Goal: Task Accomplishment & Management: Manage account settings

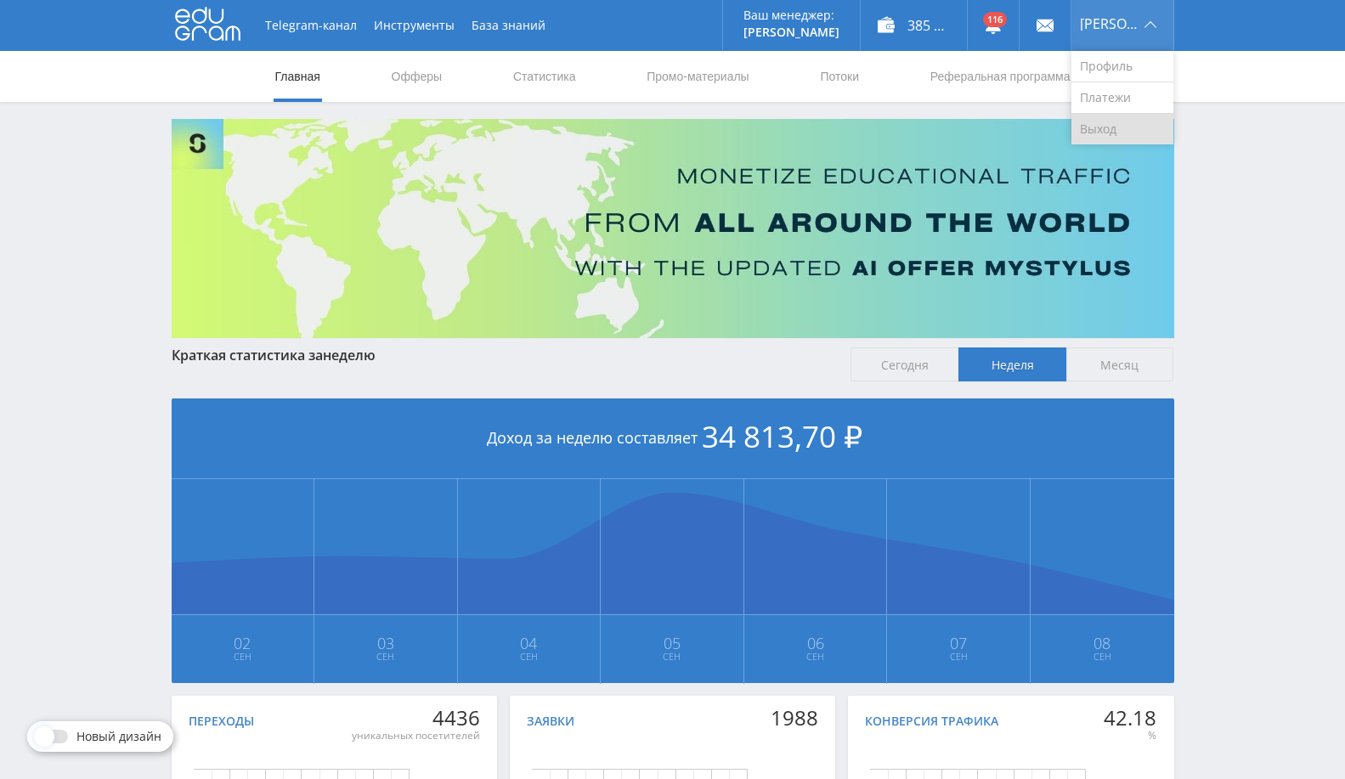
click at [1143, 127] on link "Выход" at bounding box center [1122, 129] width 102 height 31
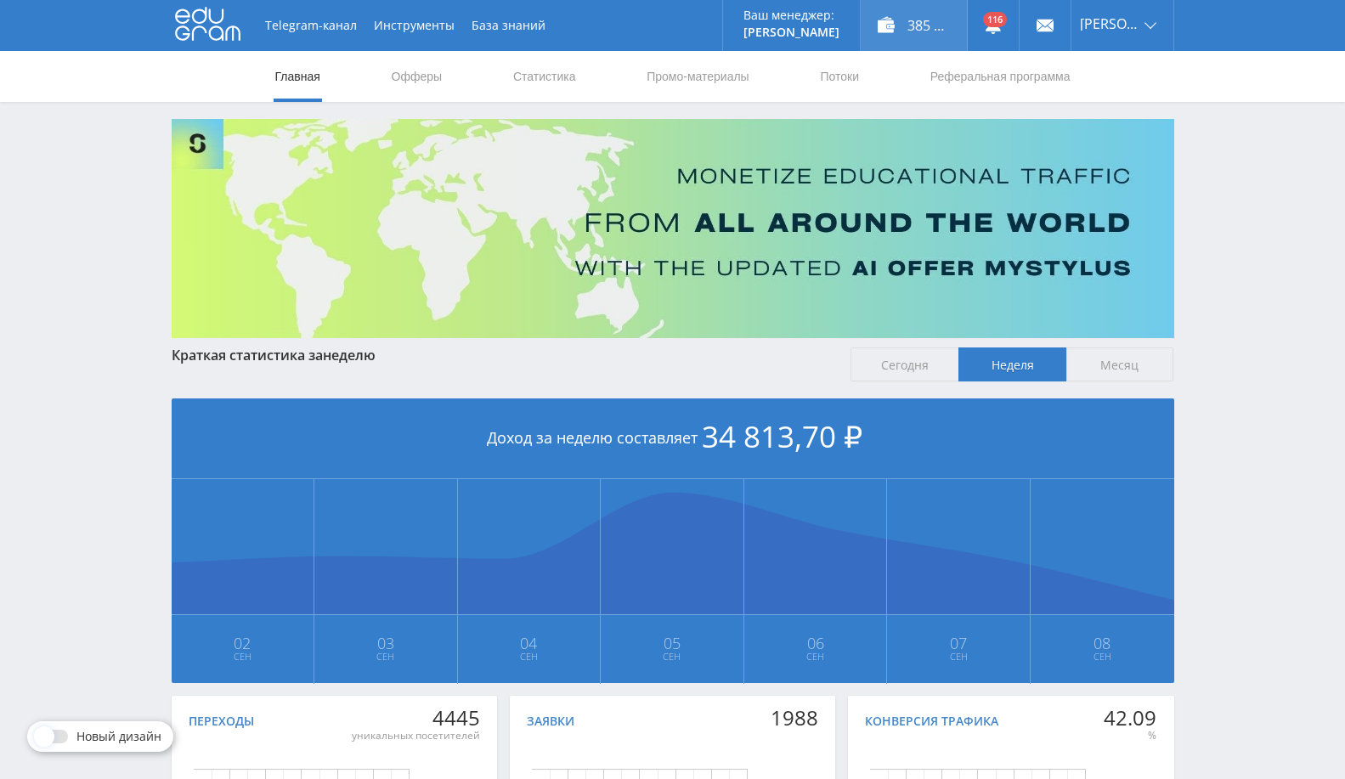
click at [958, 21] on div "385 275,00 ₽" at bounding box center [914, 25] width 106 height 51
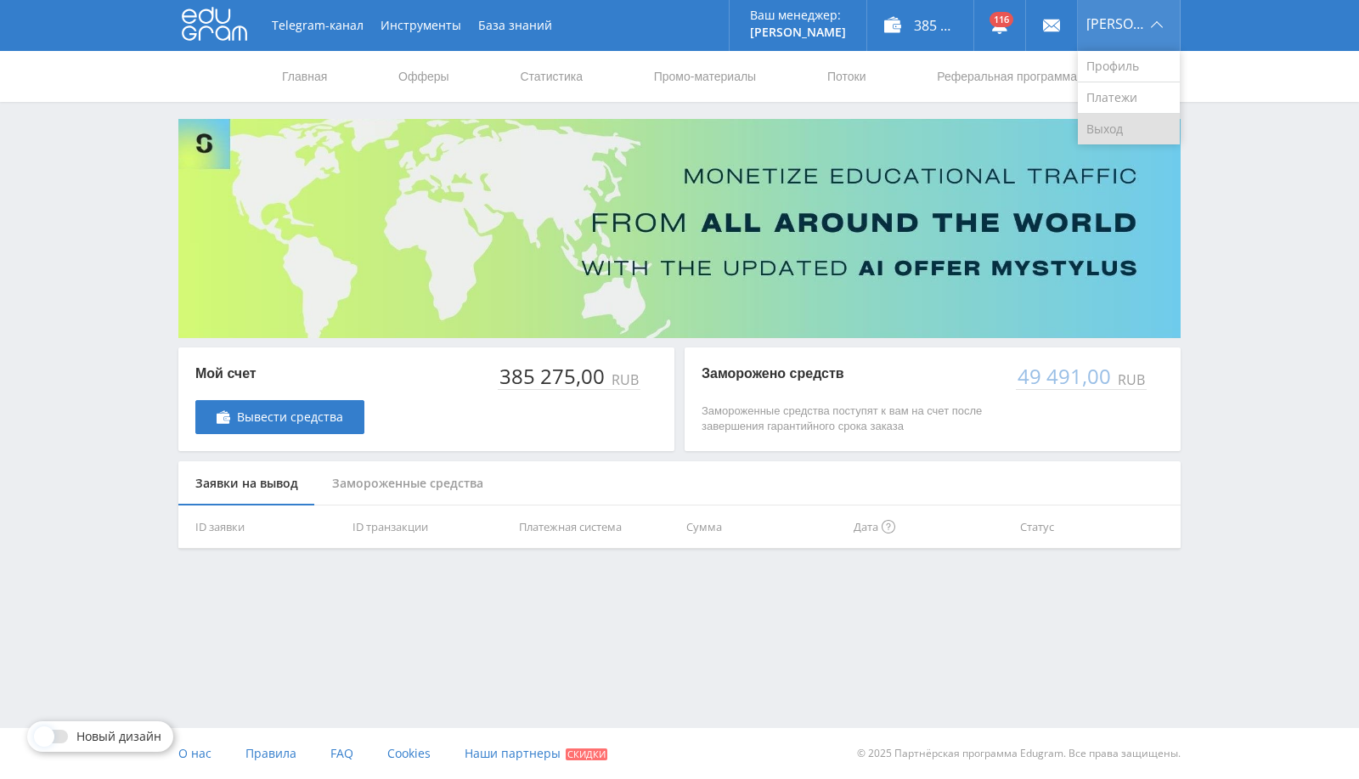
click at [1131, 131] on link "Выход" at bounding box center [1129, 129] width 102 height 31
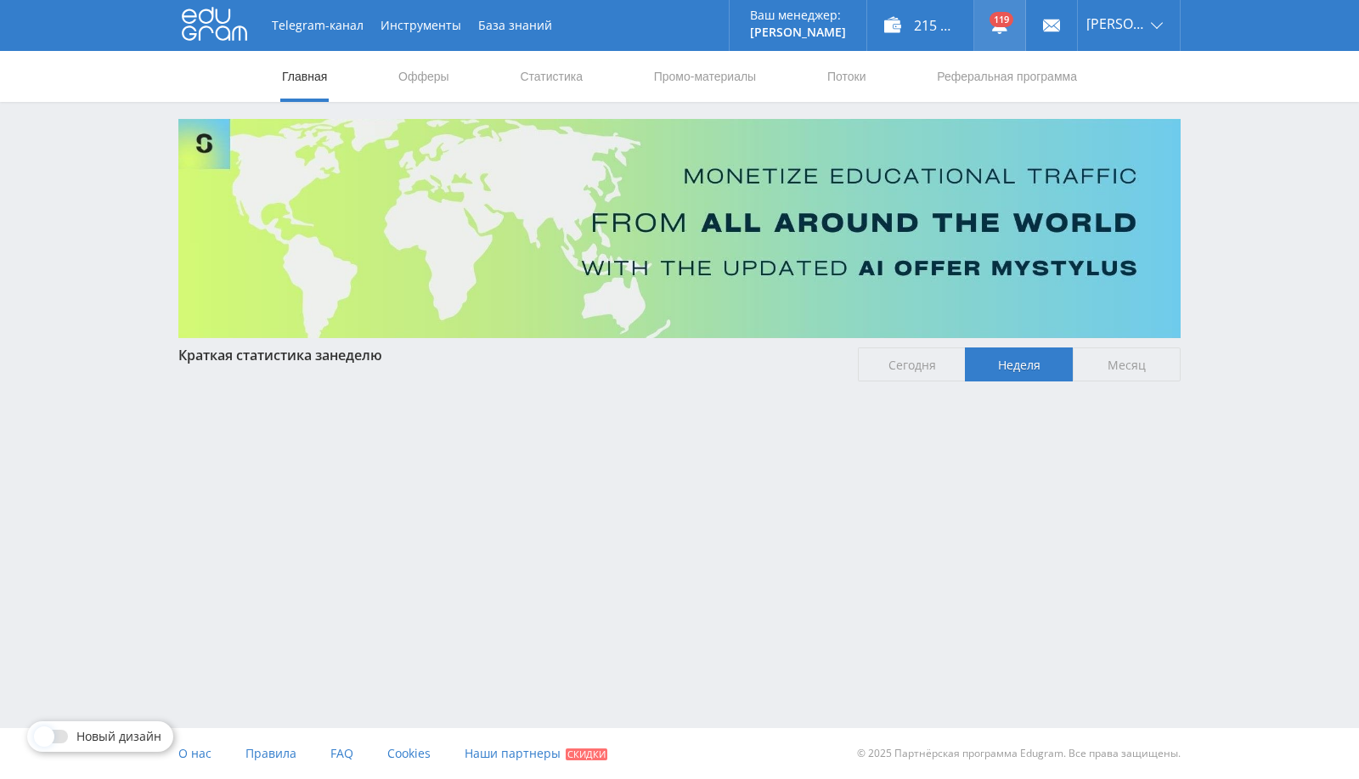
click at [1015, 25] on link at bounding box center [1000, 25] width 51 height 51
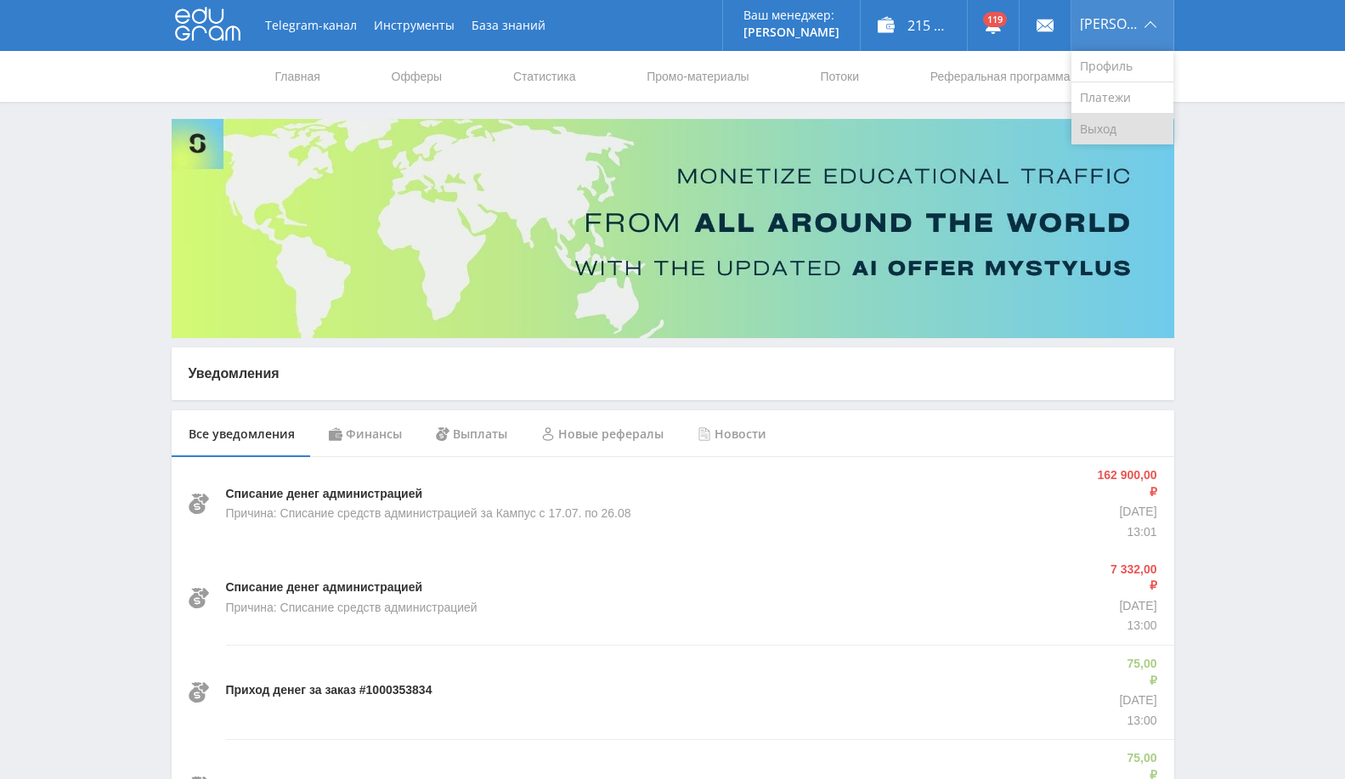
click at [1128, 120] on link "Выход" at bounding box center [1122, 129] width 102 height 31
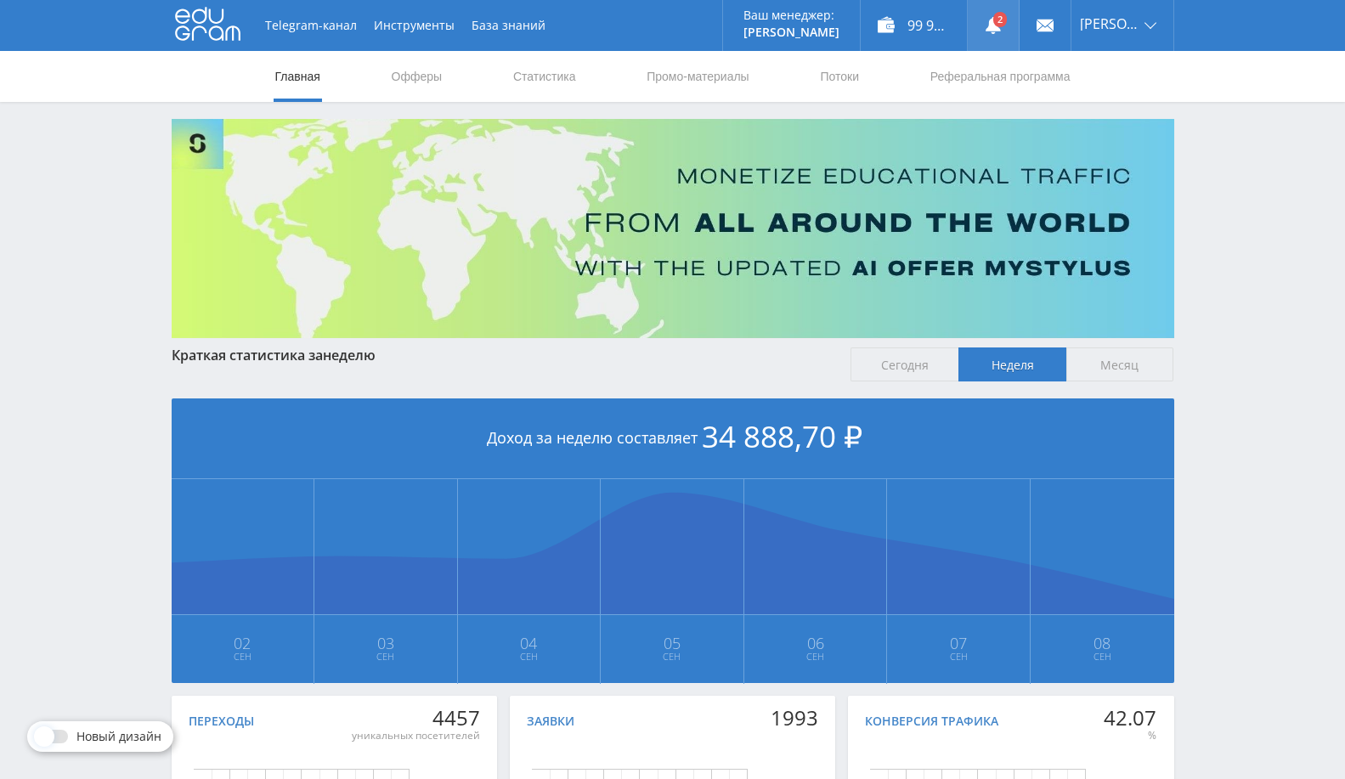
click at [1002, 18] on icon at bounding box center [993, 25] width 17 height 17
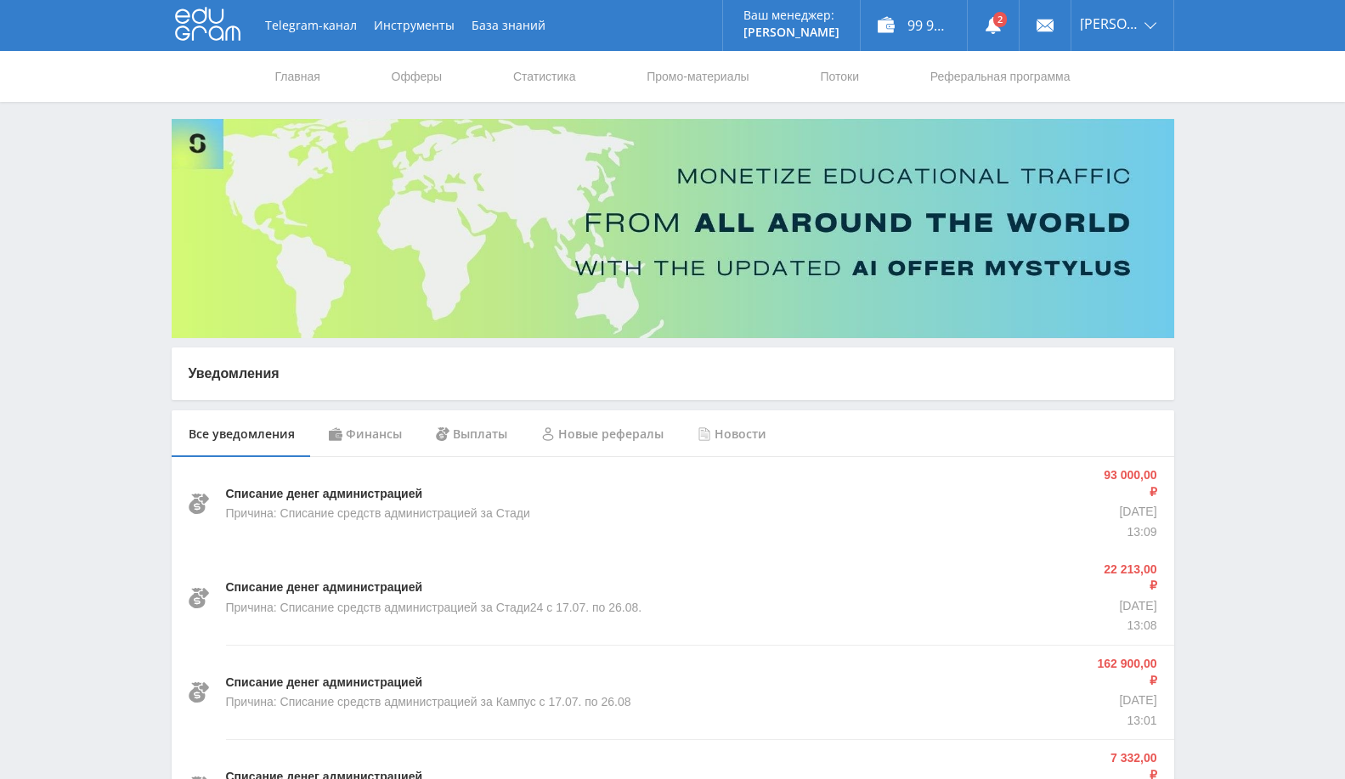
click at [380, 432] on div "Финансы" at bounding box center [365, 434] width 107 height 48
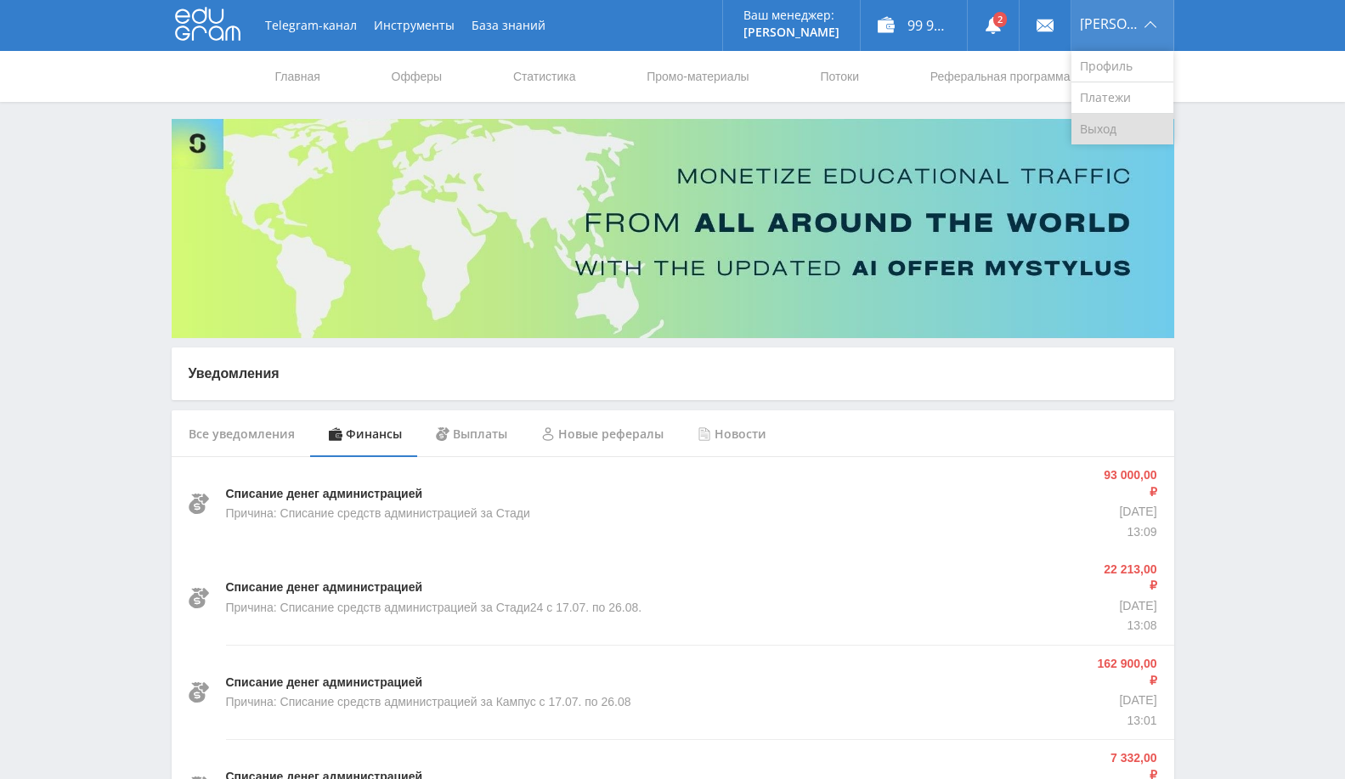
click at [1117, 125] on link "Выход" at bounding box center [1122, 129] width 102 height 31
